Goal: Task Accomplishment & Management: Complete application form

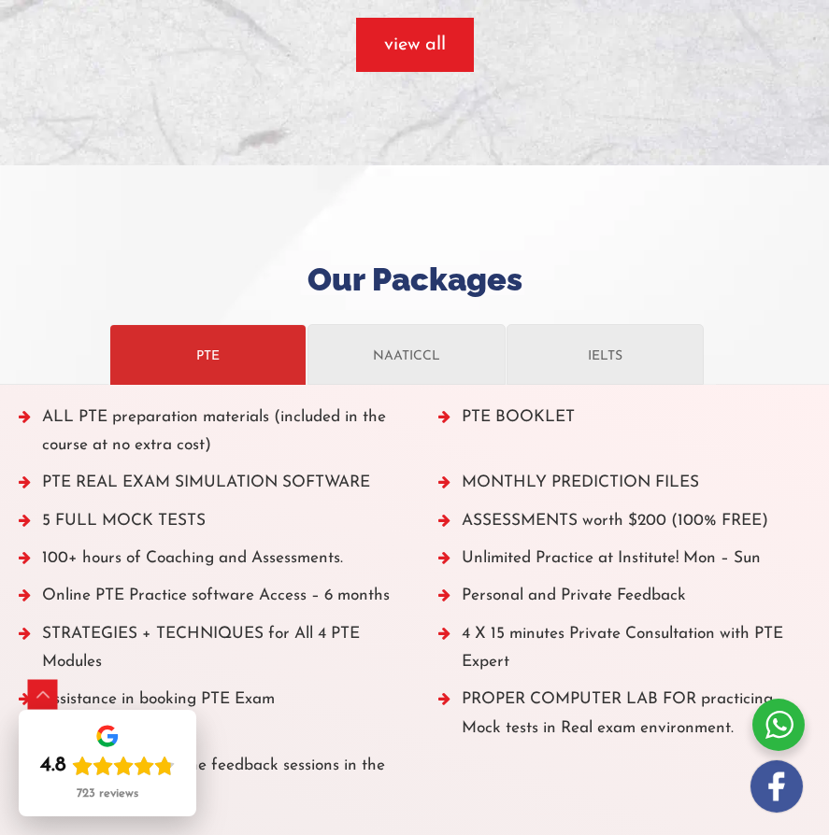
scroll to position [2214, 0]
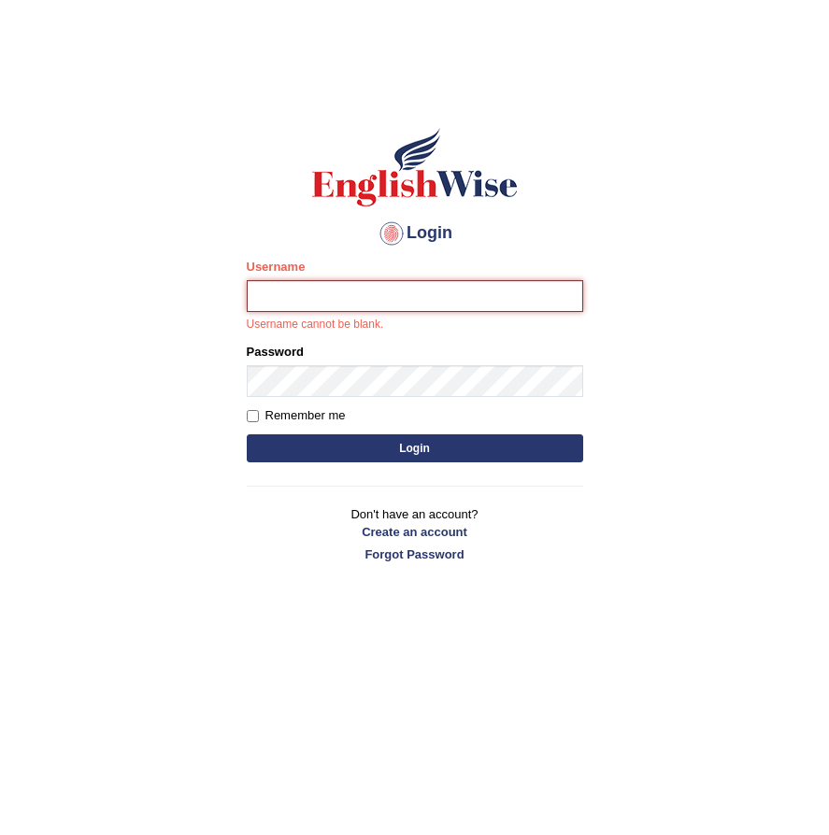
click at [344, 300] on input "Username" at bounding box center [415, 296] width 336 height 32
paste input "Talentededucation"
type input "Talentededucation"
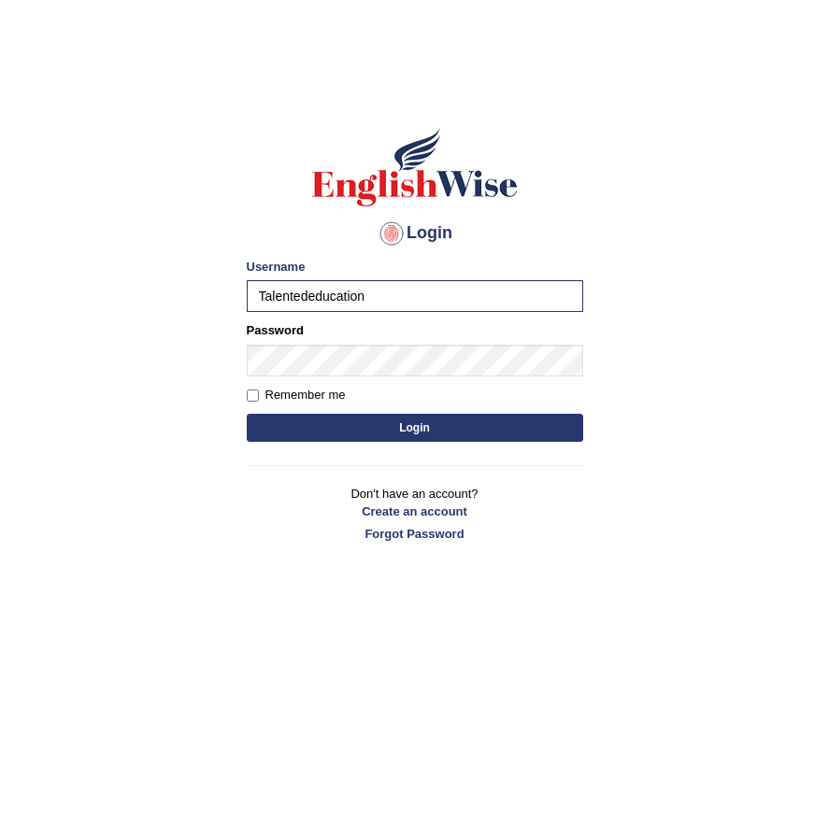
click at [433, 432] on button "Login" at bounding box center [415, 428] width 336 height 28
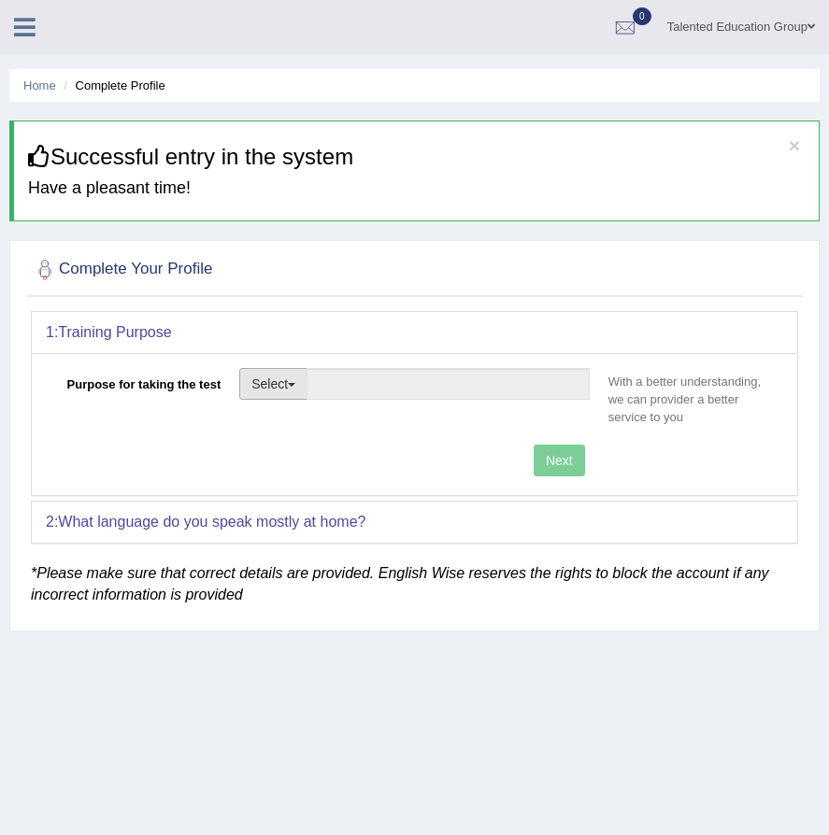
click at [304, 388] on button "Select" at bounding box center [273, 384] width 68 height 32
click at [320, 421] on link "Student Visa" at bounding box center [323, 424] width 166 height 24
type input "Student Visa"
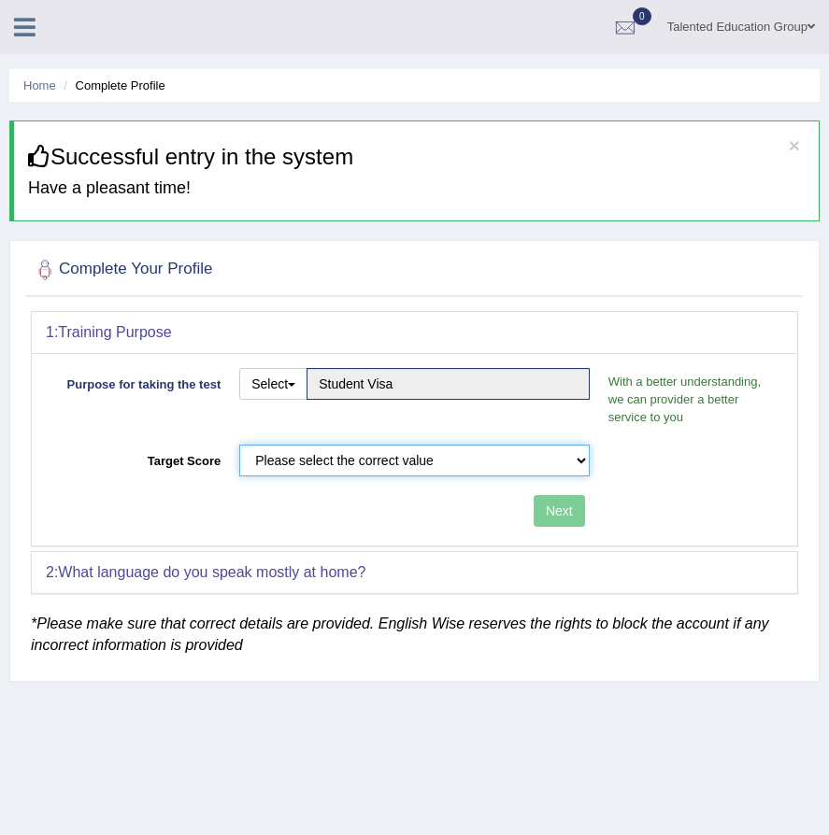
click at [486, 463] on select "Please select the correct value 50 (6 bands) 58 (6.5 bands) 65 (7 bands) 79 (8 …" at bounding box center [414, 461] width 350 height 32
select select "50"
click at [239, 445] on select "Please select the correct value 50 (6 bands) 58 (6.5 bands) 65 (7 bands) 79 (8 …" at bounding box center [414, 461] width 350 height 32
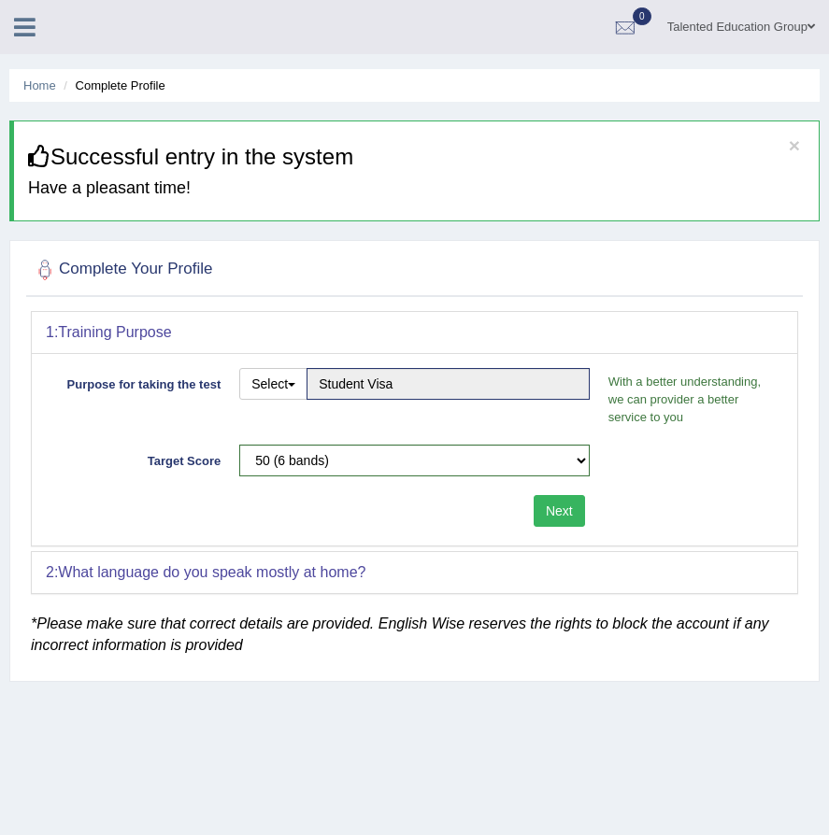
click at [534, 511] on button "Next" at bounding box center [558, 511] width 51 height 32
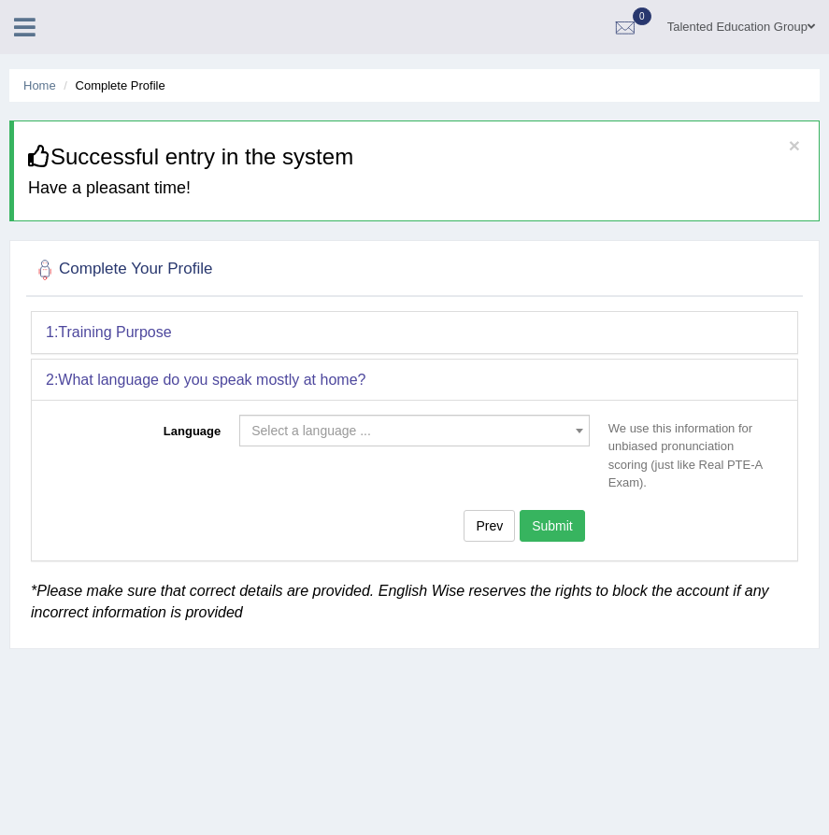
click at [411, 439] on span "Select a language ..." at bounding box center [408, 430] width 315 height 19
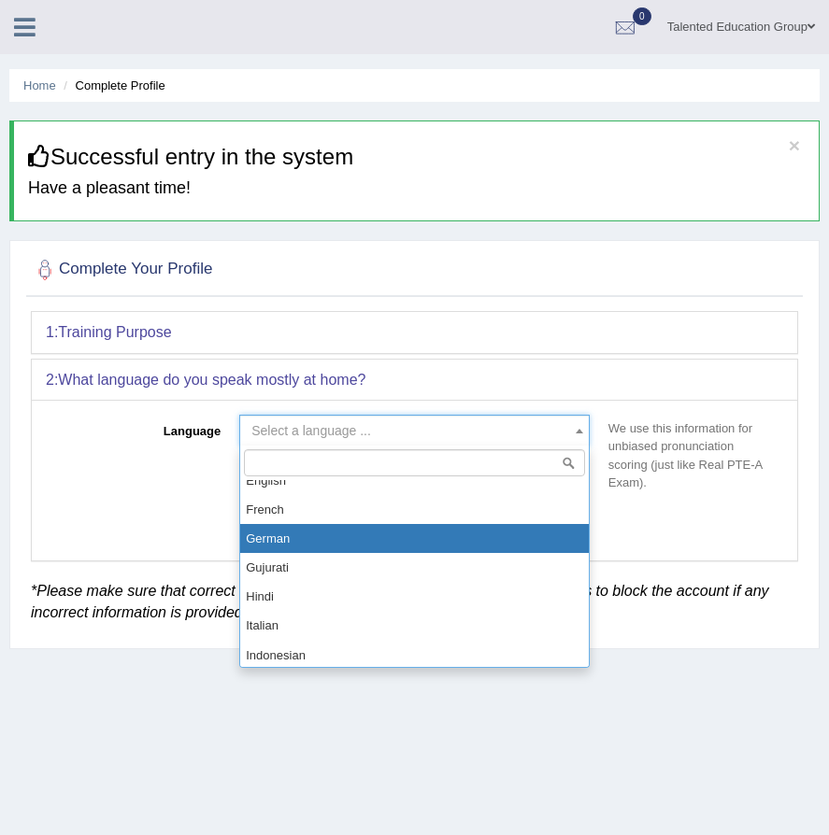
scroll to position [747, 0]
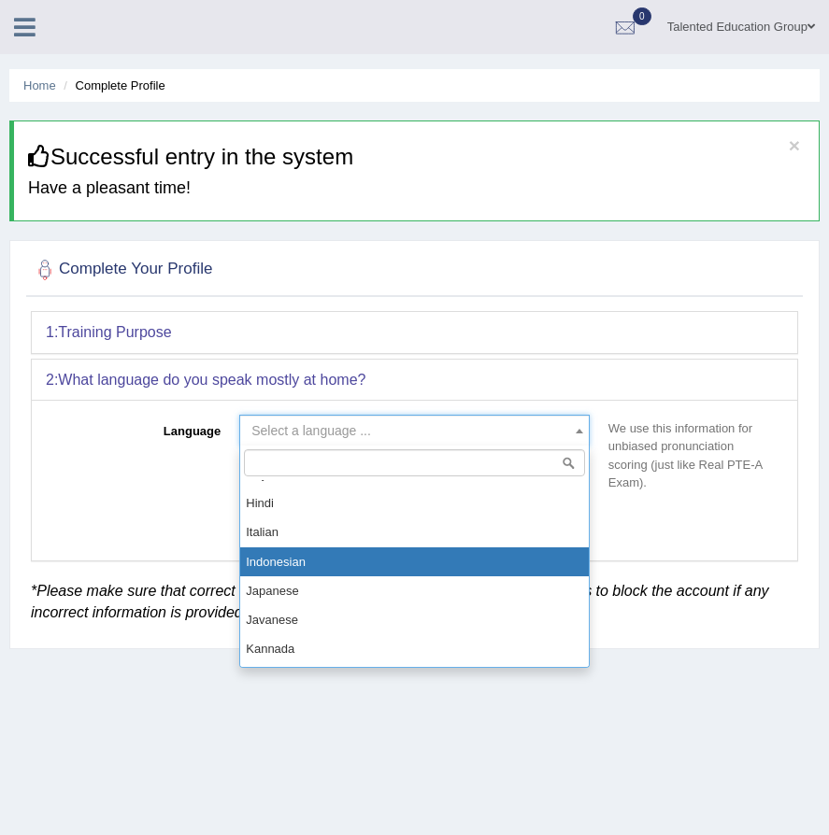
select select "Indonesian"
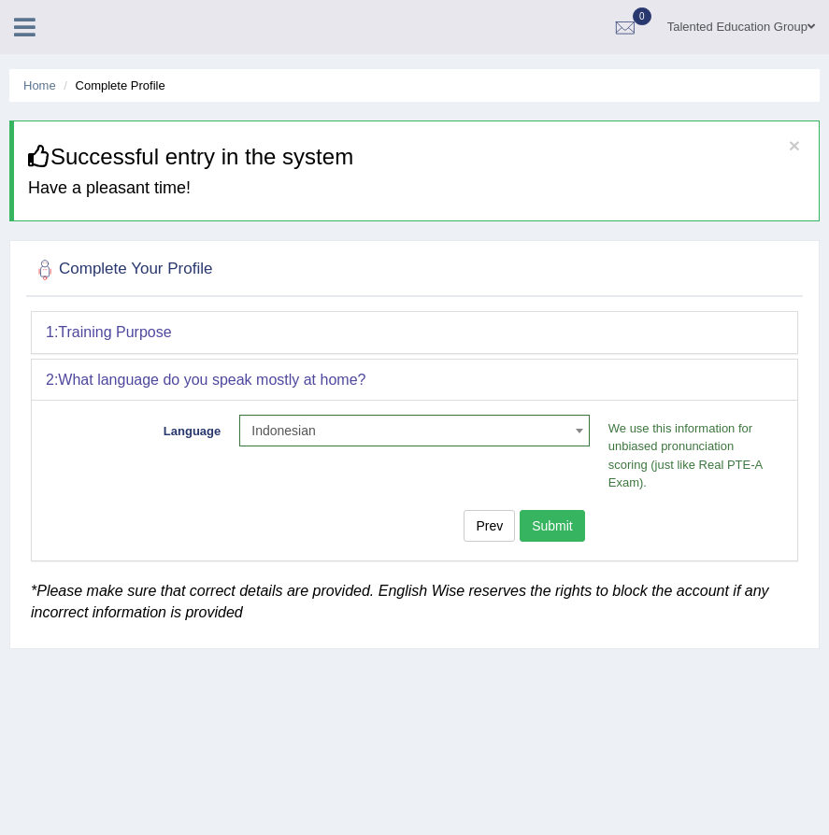
click at [542, 524] on button "Submit" at bounding box center [551, 526] width 65 height 32
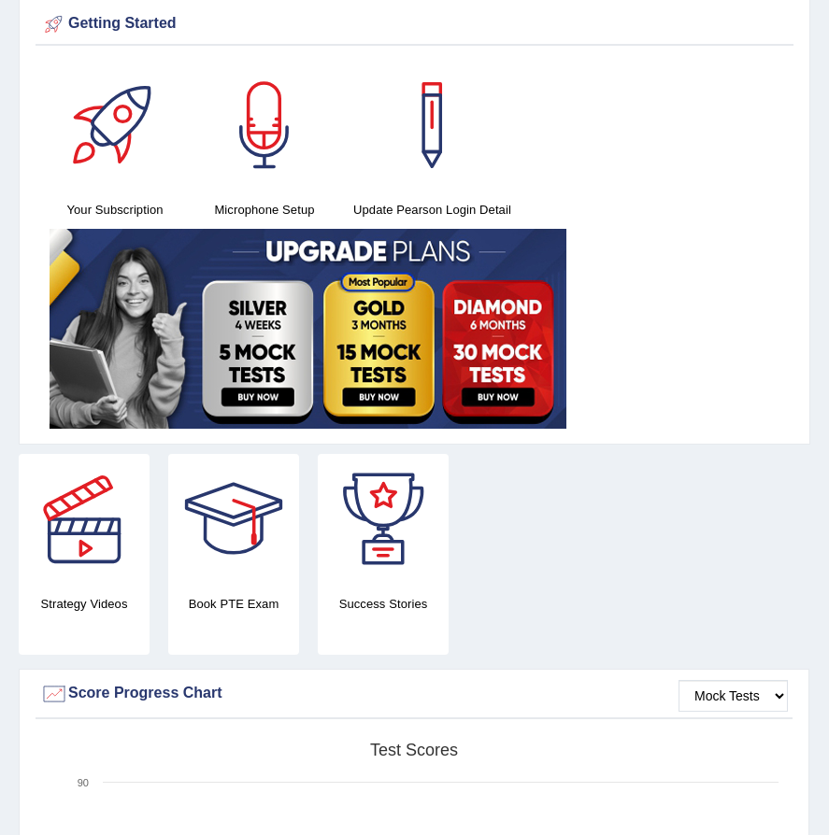
scroll to position [93, 0]
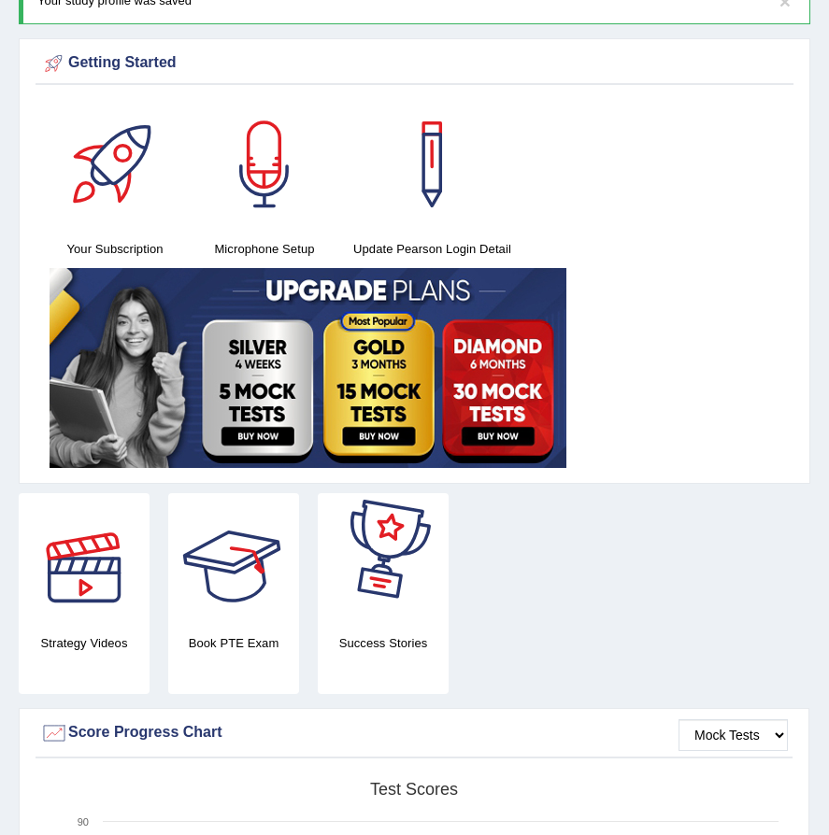
click at [85, 584] on div at bounding box center [84, 558] width 131 height 131
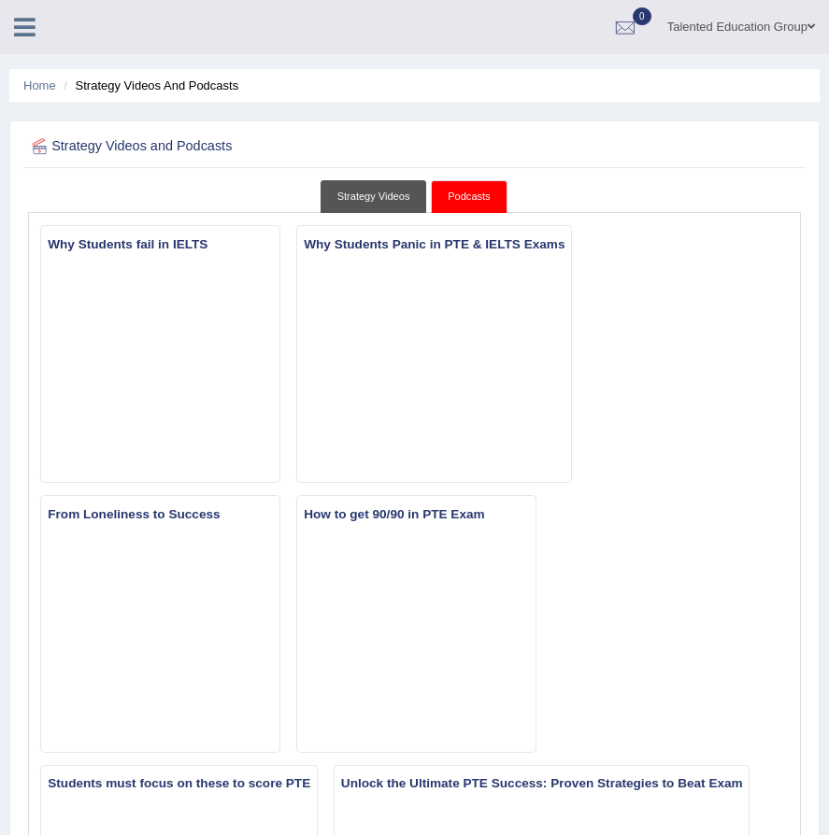
click at [379, 200] on link "Strategy Videos" at bounding box center [373, 196] width 107 height 33
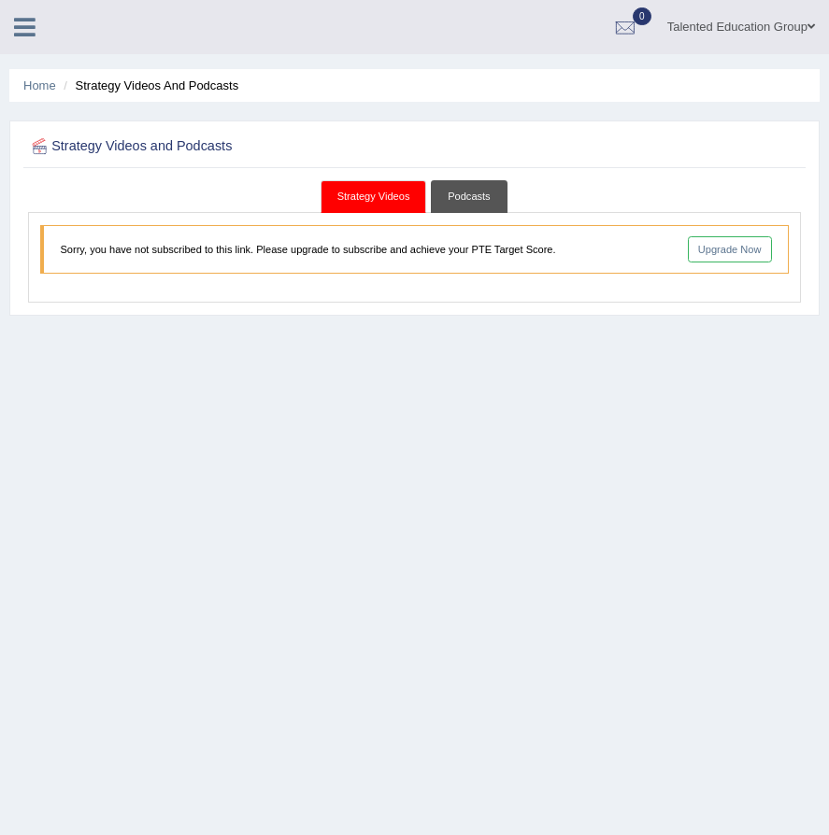
click at [462, 198] on link "Podcasts" at bounding box center [469, 196] width 76 height 33
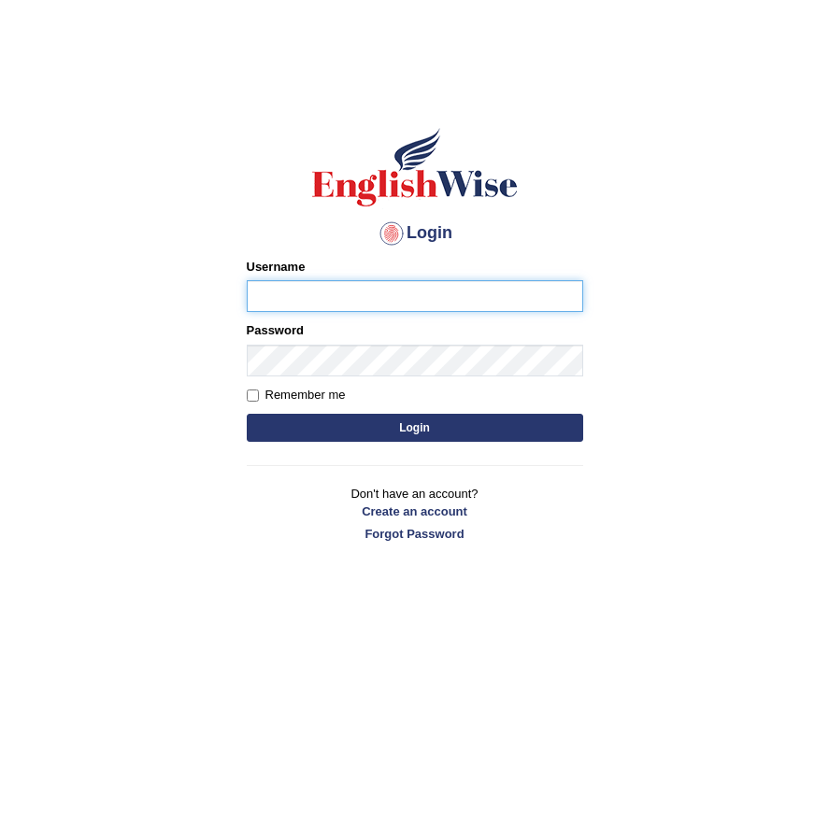
click at [429, 295] on input "Username" at bounding box center [415, 296] width 336 height 32
type input "Talentededucation"
click at [390, 433] on button "Login" at bounding box center [415, 428] width 336 height 28
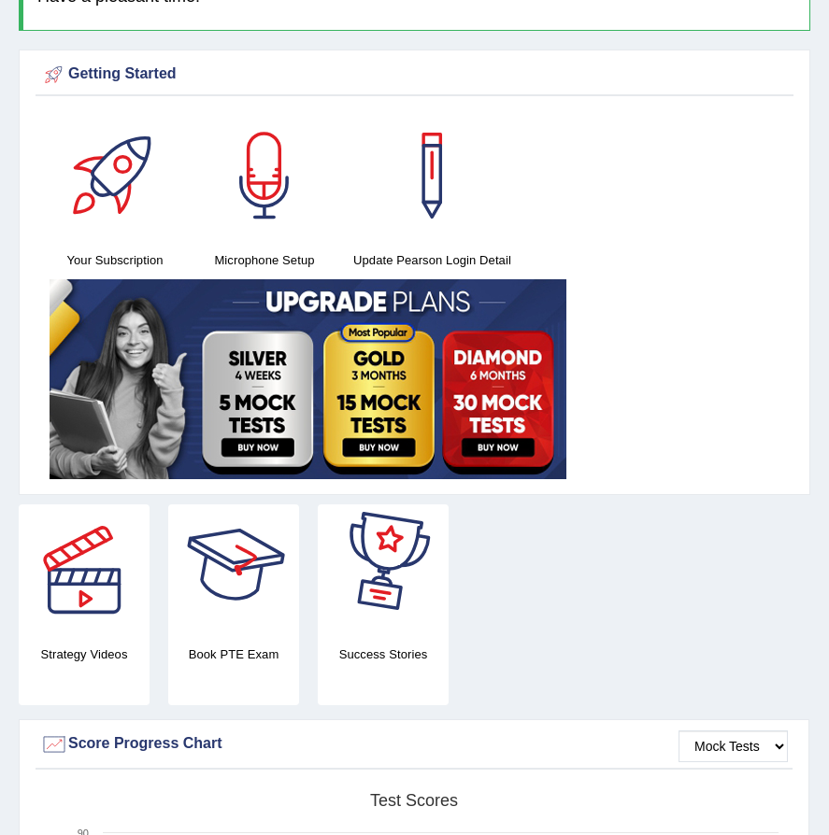
scroll to position [187, 0]
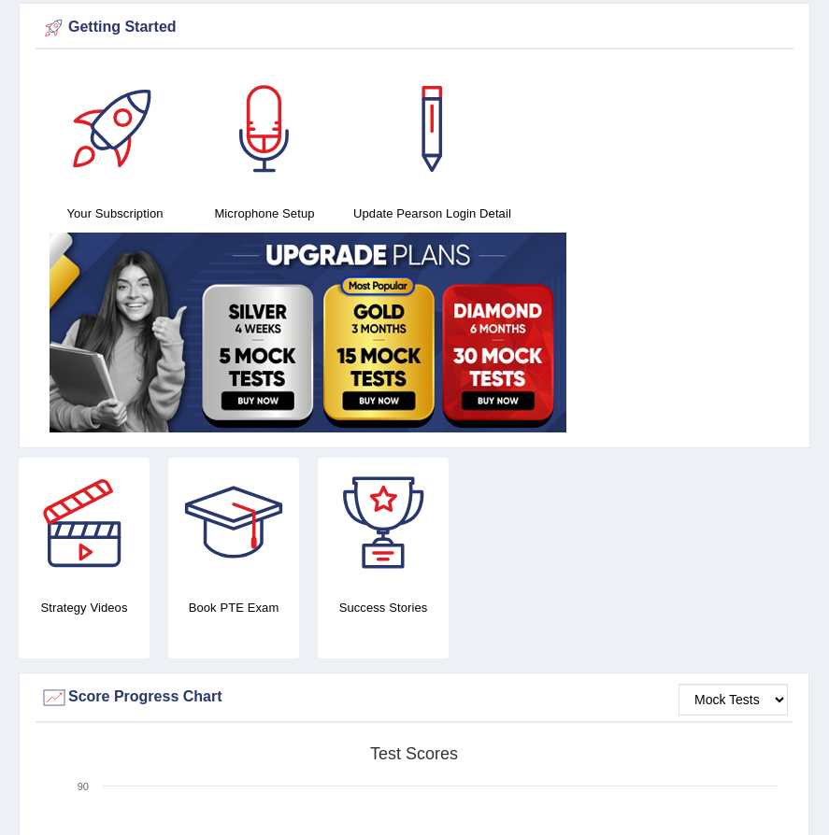
click at [397, 563] on div at bounding box center [383, 523] width 131 height 131
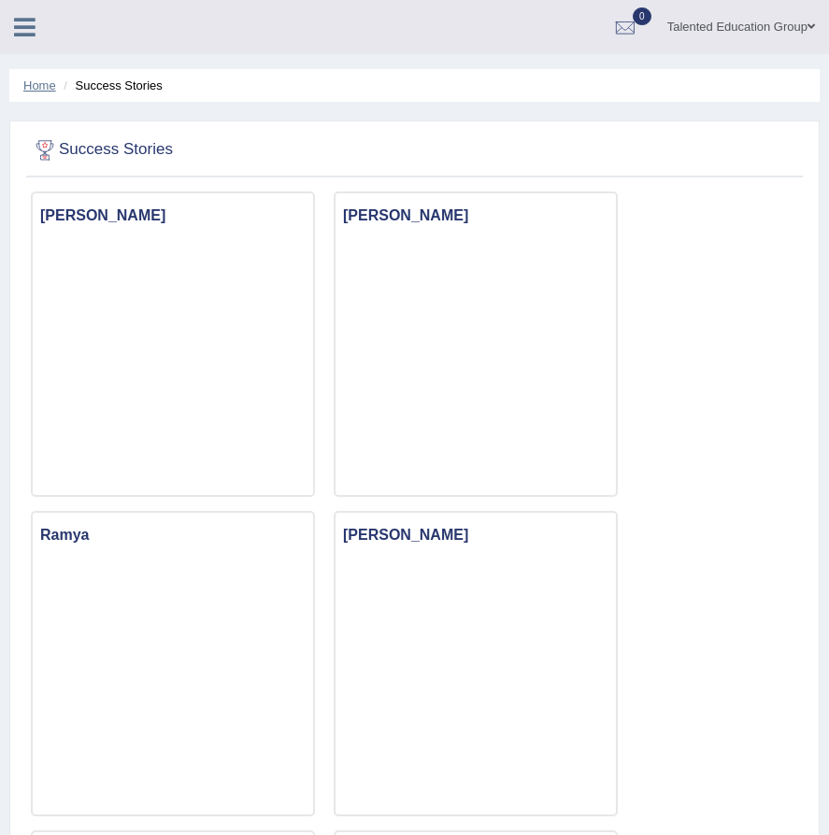
click at [48, 90] on link "Home" at bounding box center [39, 85] width 33 height 14
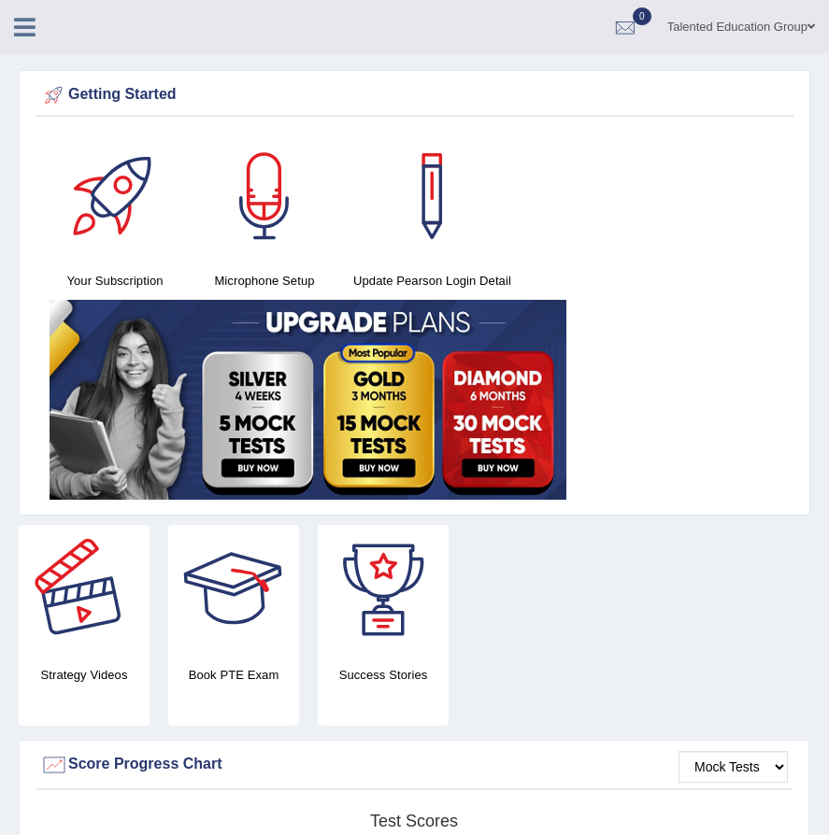
click at [79, 647] on div at bounding box center [84, 590] width 131 height 131
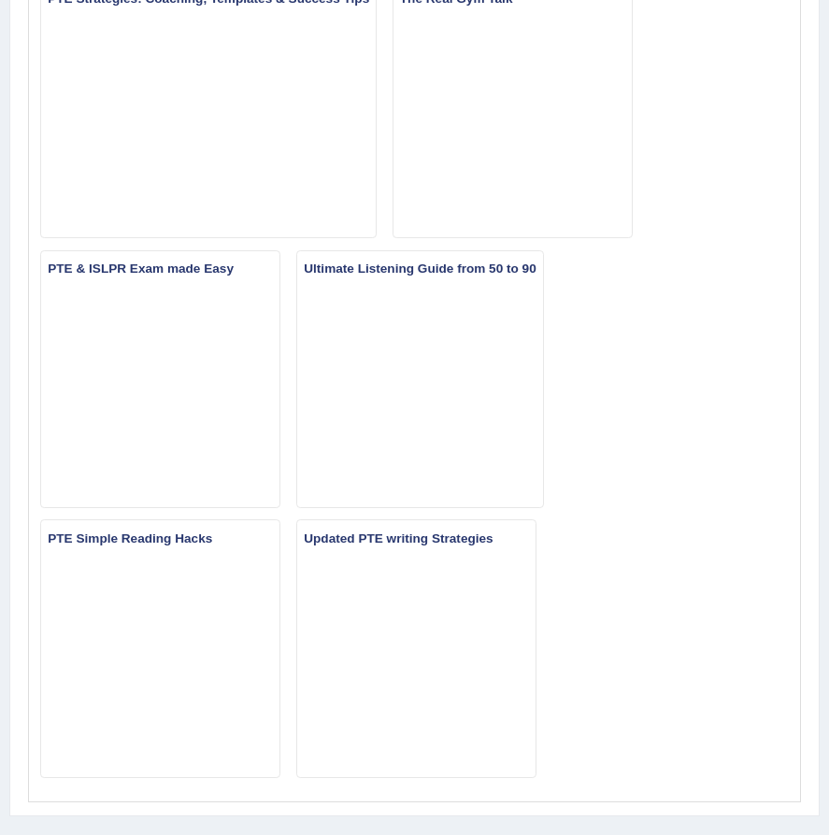
scroll to position [1374, 0]
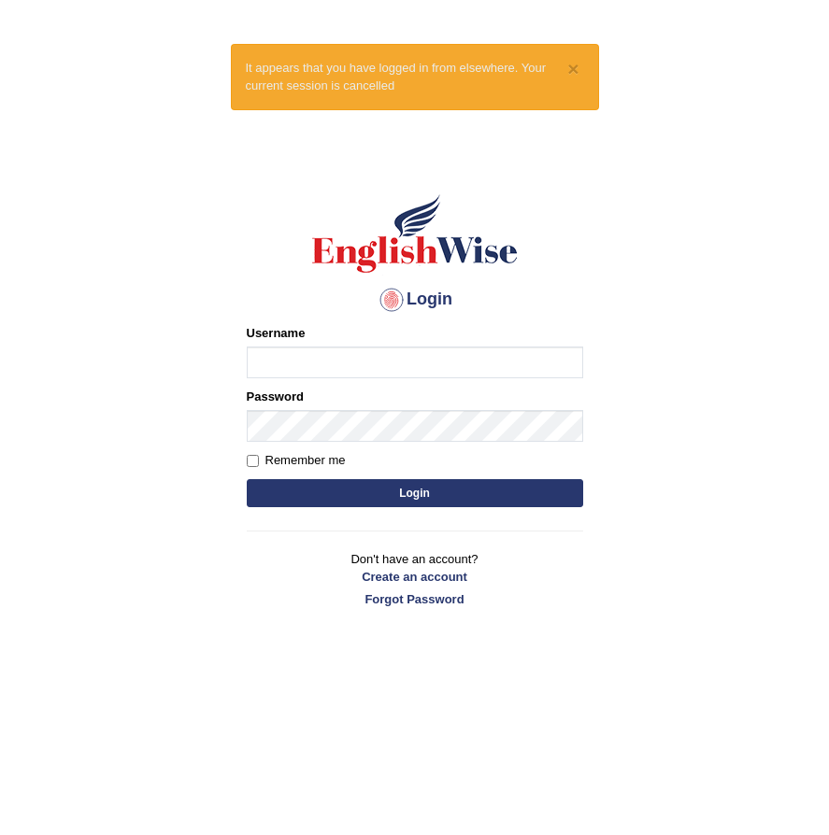
click at [337, 371] on input "Username" at bounding box center [415, 363] width 336 height 32
type input "Talentededucation"
click at [377, 488] on button "Login" at bounding box center [415, 493] width 336 height 28
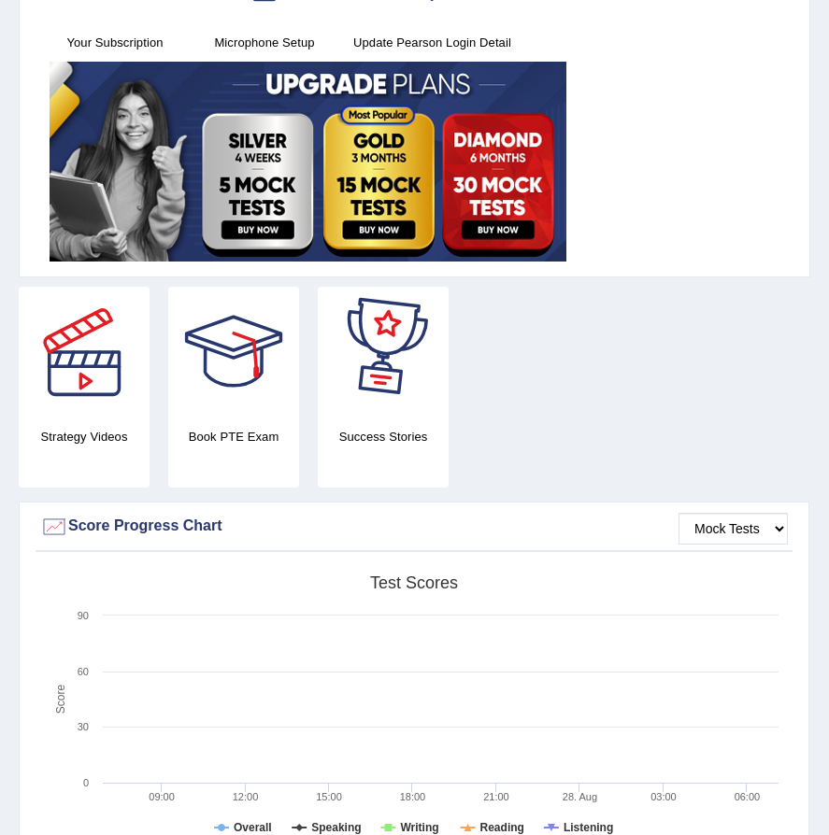
scroll to position [280, 0]
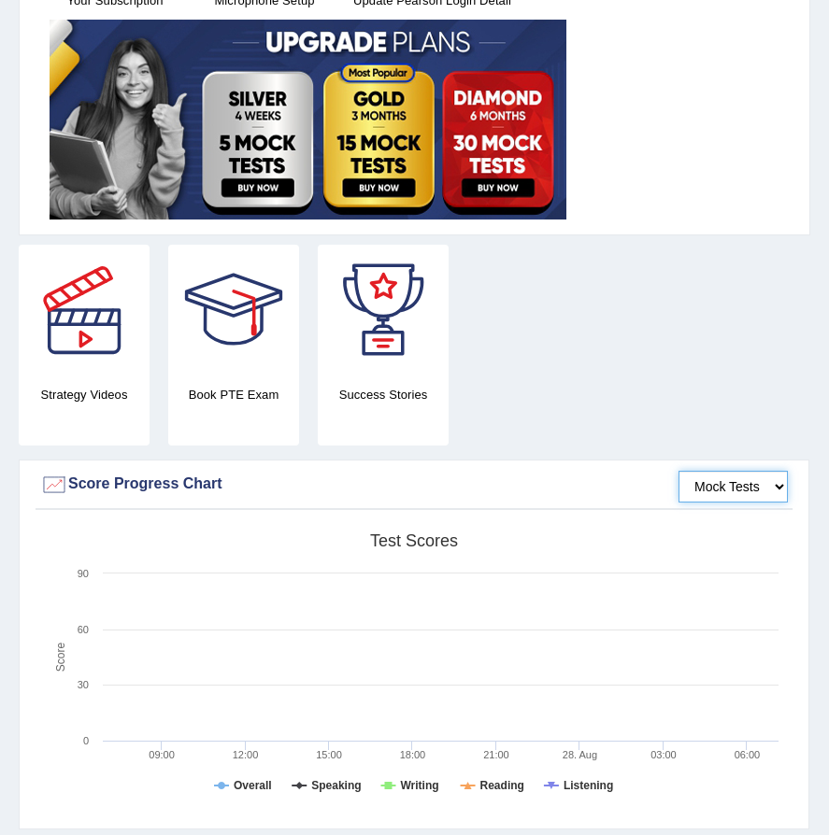
click at [782, 484] on select "Mock Tests" at bounding box center [732, 487] width 109 height 32
drag, startPoint x: 675, startPoint y: 354, endPoint x: 687, endPoint y: 359, distance: 13.0
click at [675, 354] on div "Strategy Videos Book PTE Exam Success Stories" at bounding box center [413, 352] width 809 height 215
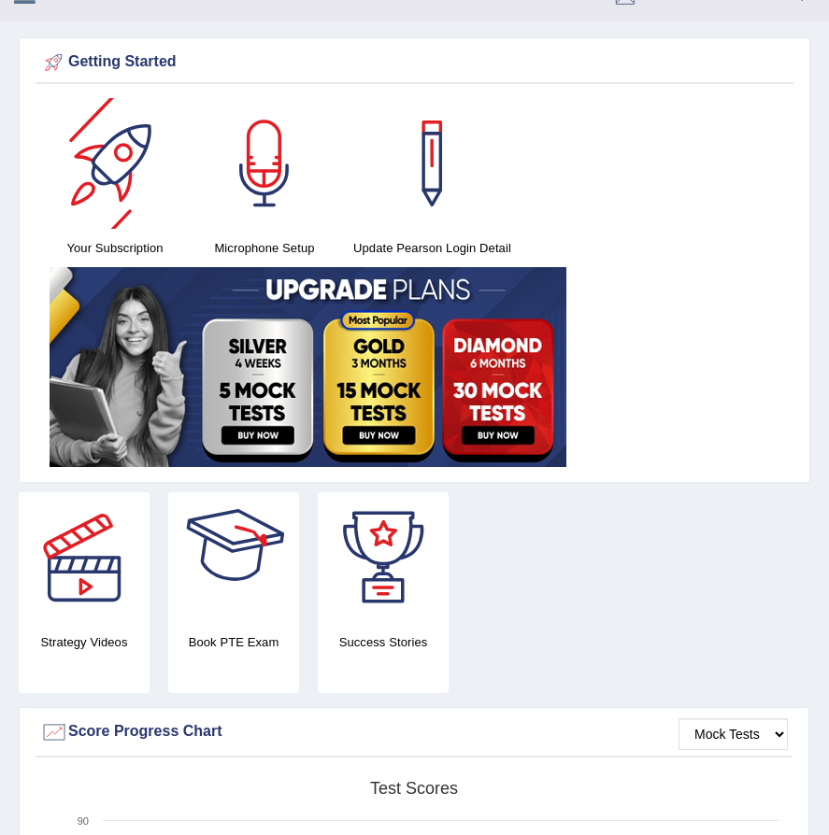
scroll to position [0, 0]
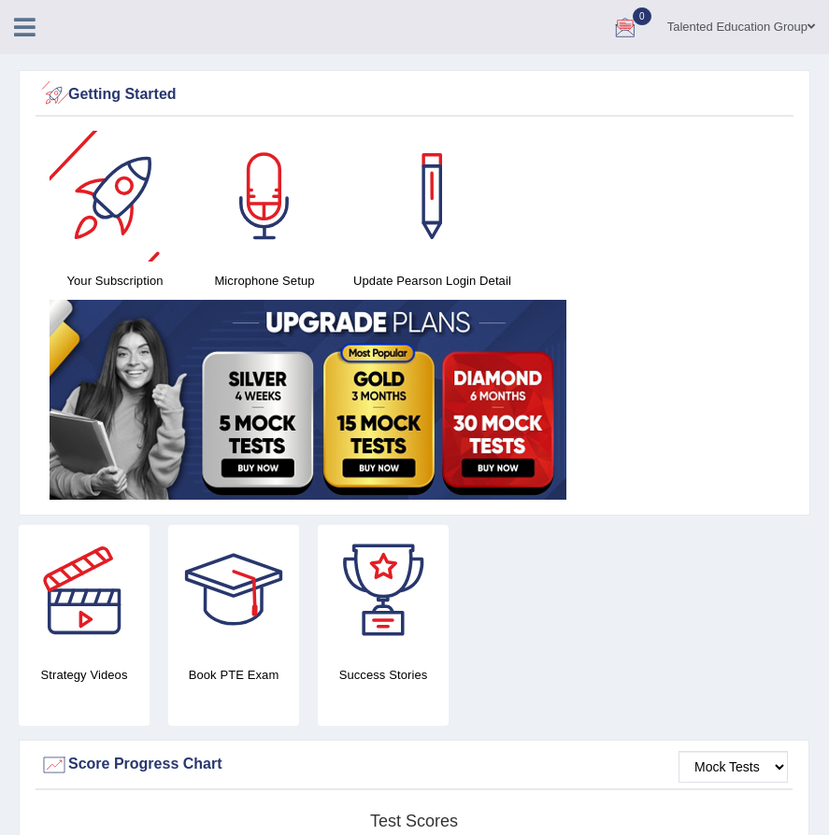
click at [36, 32] on link at bounding box center [25, 25] width 50 height 28
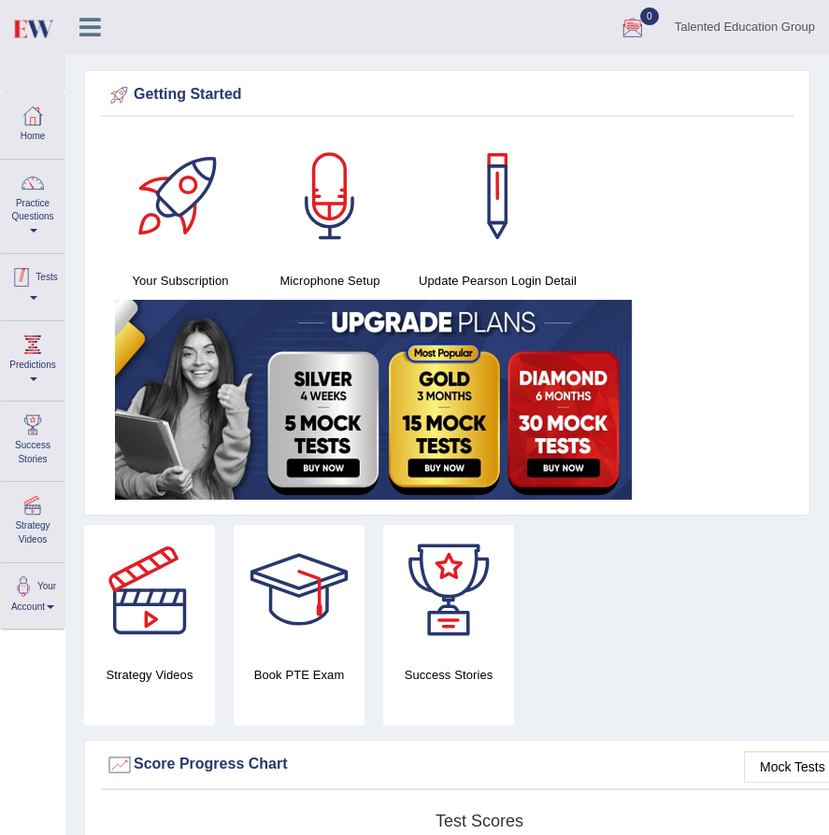
click at [36, 297] on link "Tests" at bounding box center [33, 284] width 64 height 61
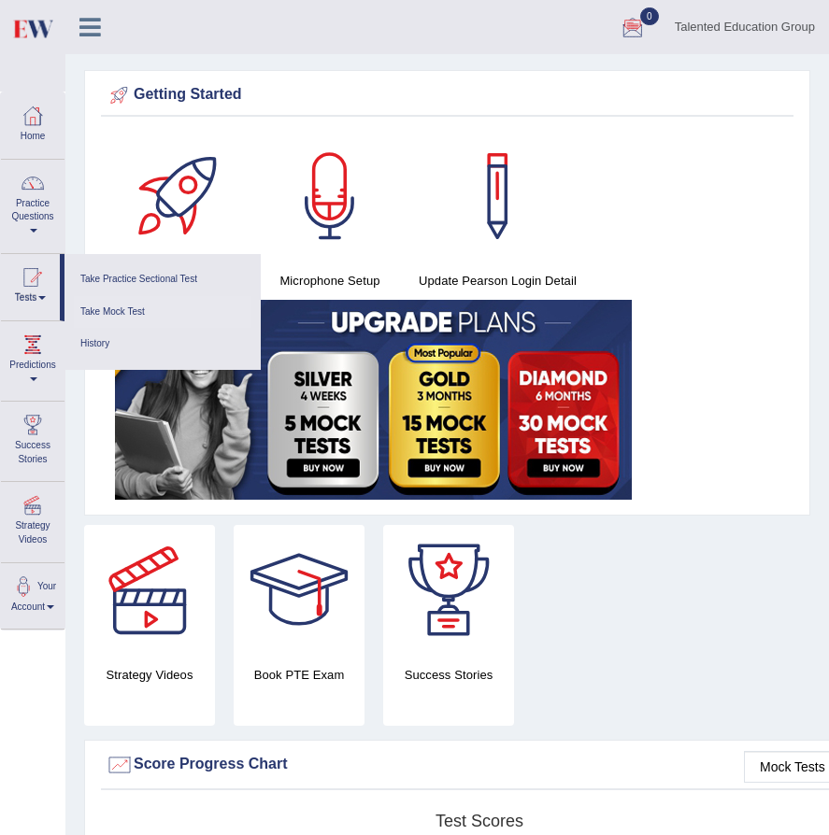
click at [121, 307] on link "Take Mock Test" at bounding box center [163, 312] width 178 height 33
